Goal: Find specific page/section: Find specific page/section

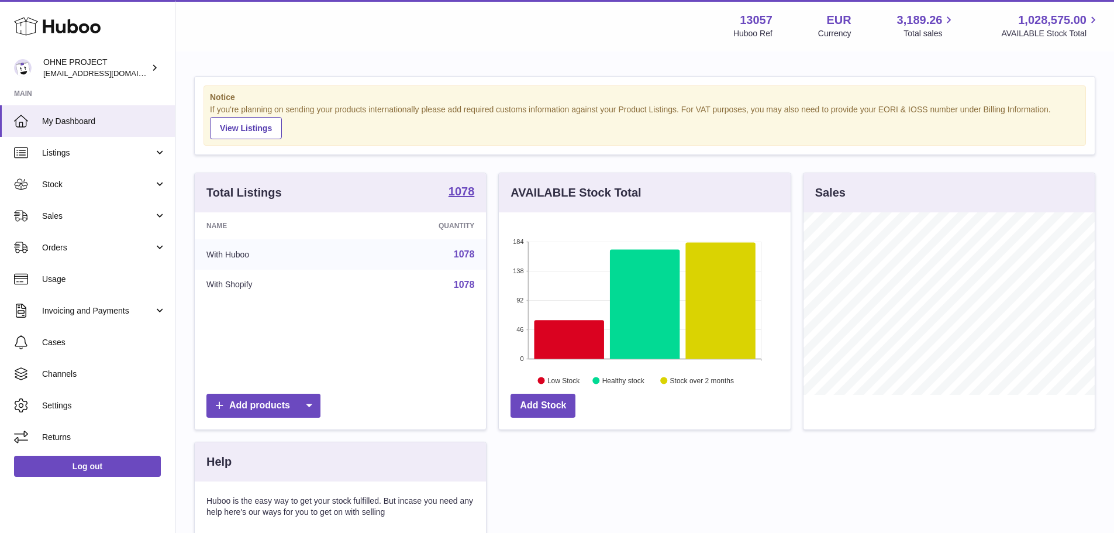
scroll to position [182, 292]
click at [464, 197] on strong "1078" at bounding box center [462, 191] width 26 height 12
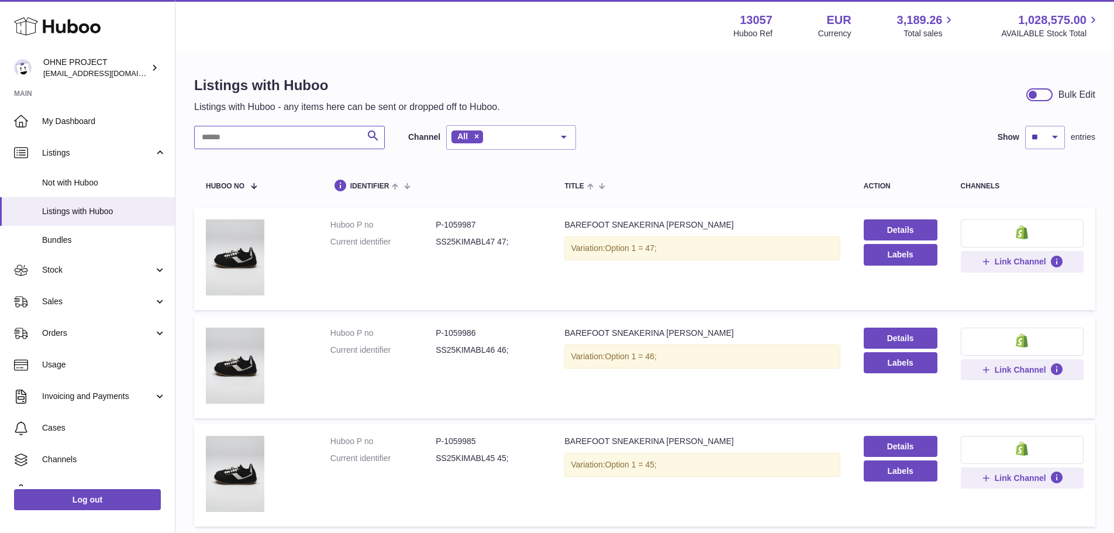
click at [270, 132] on input "text" at bounding box center [289, 137] width 191 height 23
type input "*****"
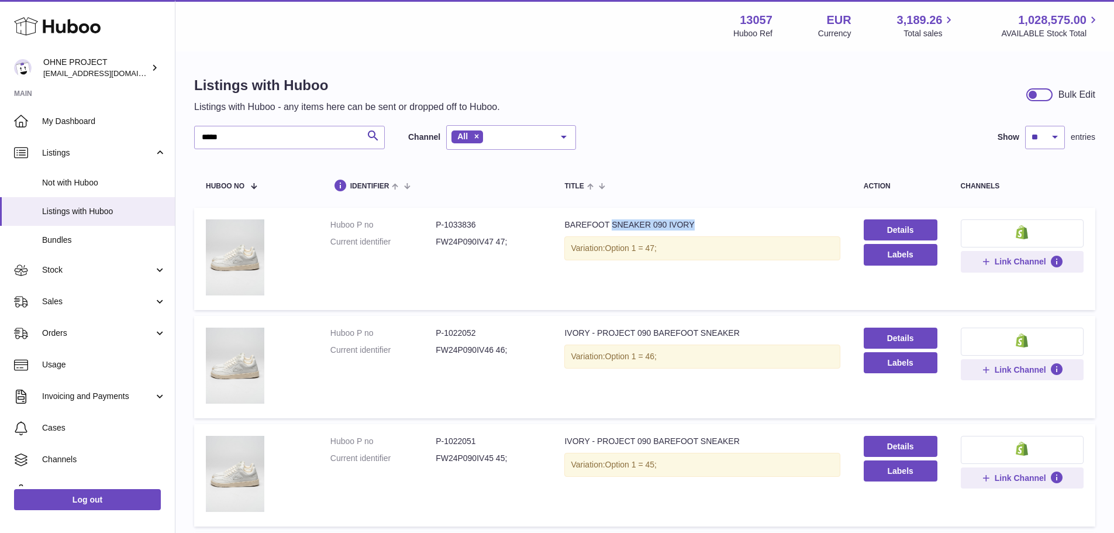
drag, startPoint x: 687, startPoint y: 222, endPoint x: 607, endPoint y: 226, distance: 80.2
click at [607, 226] on div "BAREFOOT SNEAKER 090 IVORY" at bounding box center [701, 224] width 275 height 11
copy div "SNEAKER 090 IVORY"
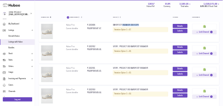
scroll to position [117, 0]
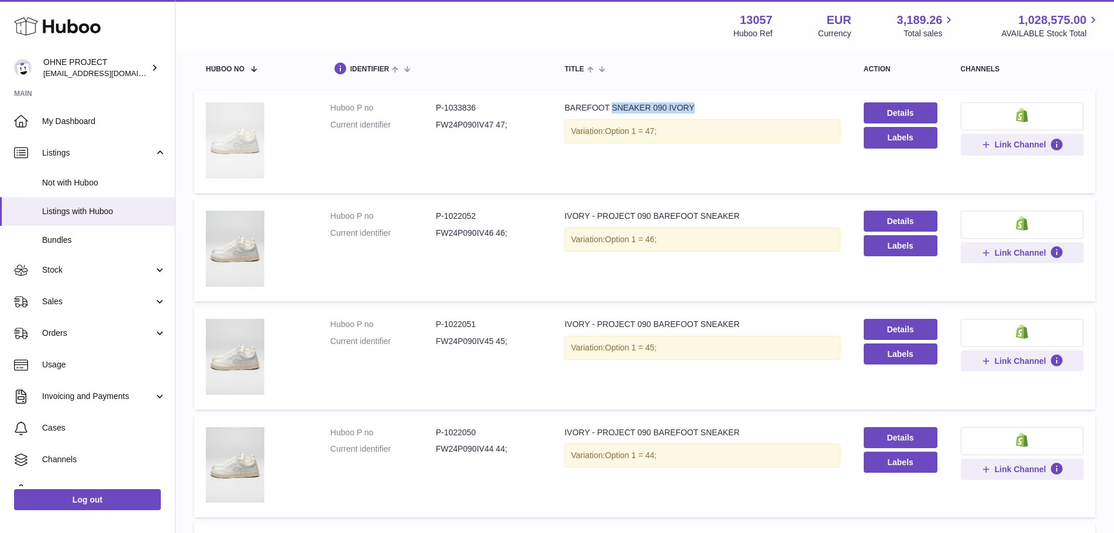
click at [226, 123] on img at bounding box center [235, 140] width 58 height 76
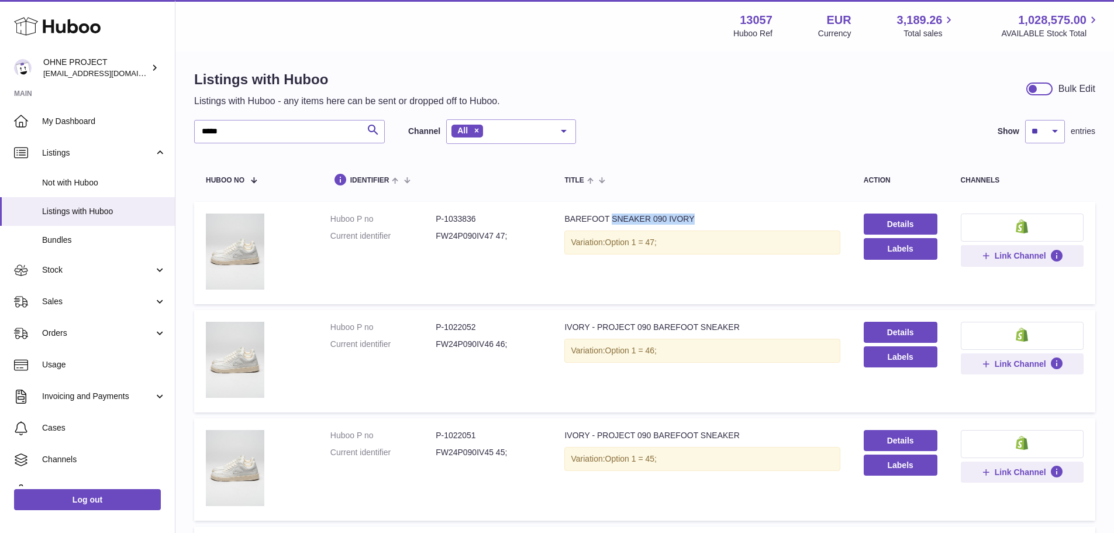
scroll to position [0, 0]
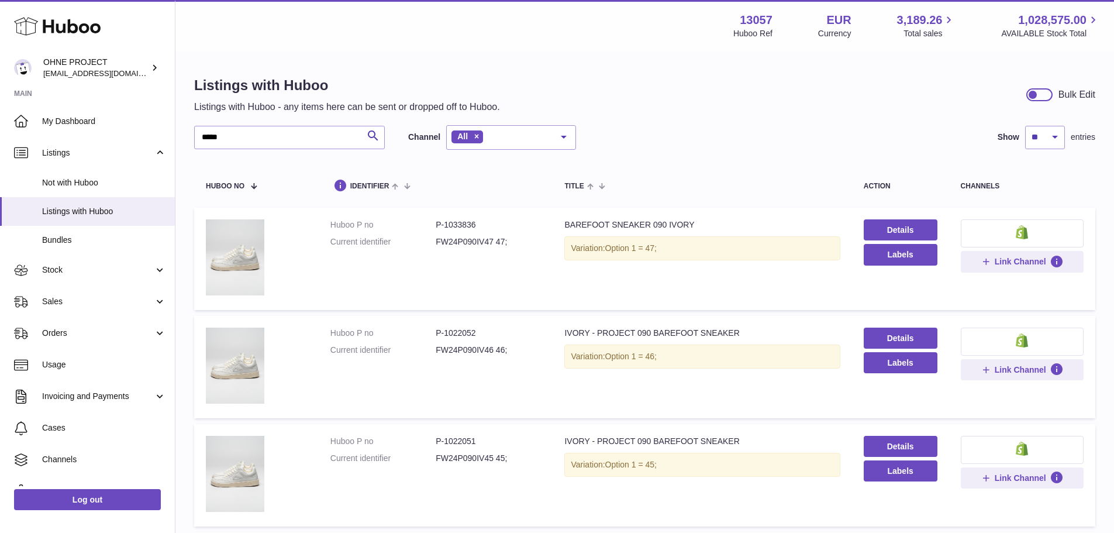
click at [739, 126] on div "***** Search Channel All All eBay Amazon Shopify Woocommerce Etsy No elements f…" at bounding box center [644, 137] width 901 height 25
